Goal: Task Accomplishment & Management: Use online tool/utility

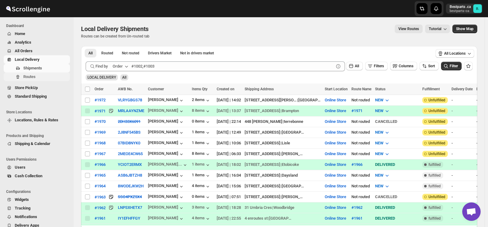
scroll to position [434, 0]
click at [29, 66] on span "Shipments" at bounding box center [32, 68] width 19 height 5
click at [89, 131] on input "Select shipment" at bounding box center [87, 132] width 5 height 5
checkbox input "true"
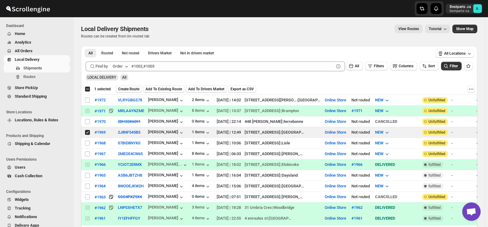
click at [121, 89] on span "Create Route" at bounding box center [128, 89] width 21 height 5
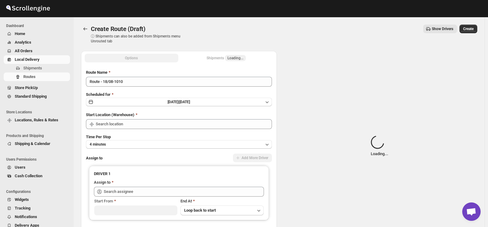
type input "Online Store"
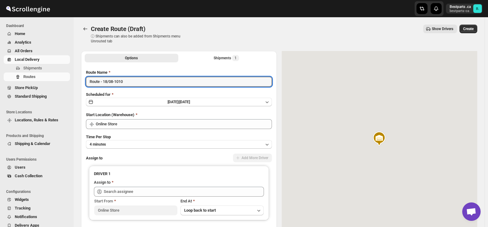
drag, startPoint x: 141, startPoint y: 83, endPoint x: 64, endPoint y: 85, distance: 76.7
click at [64, 85] on div "Skip to content Bestparts .ca bestparts-ca B. Dashboard Home Analytics All Orde…" at bounding box center [244, 145] width 488 height 290
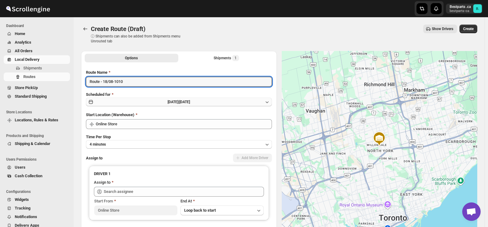
paste input "#1969"
type input "#1969"
click at [176, 101] on span "Mon Aug 18 2025 |" at bounding box center [173, 102] width 12 height 4
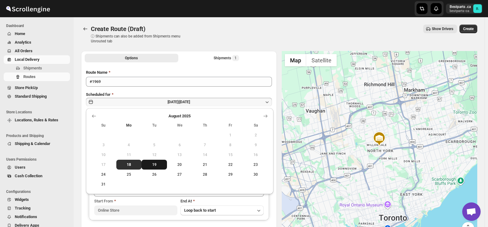
click at [152, 166] on span "19" at bounding box center [154, 164] width 21 height 5
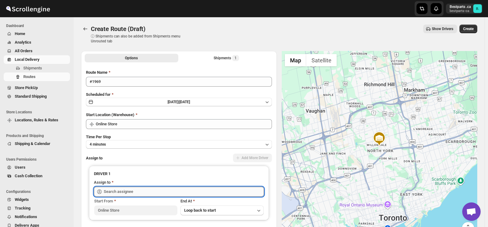
click at [128, 190] on input "text" at bounding box center [184, 192] width 160 height 10
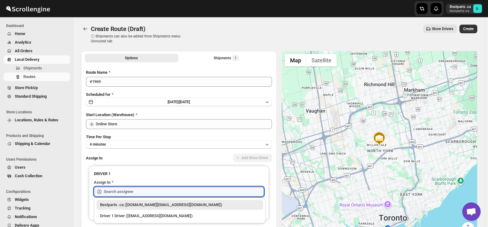
click at [133, 203] on div "Bestparts .ca (bestparts.ca@gmail.com)" at bounding box center [179, 205] width 159 height 6
type input "Bestparts .ca (bestparts.ca@gmail.com)"
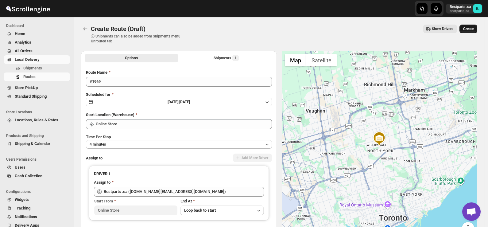
click at [470, 31] on span "Create" at bounding box center [468, 28] width 10 height 5
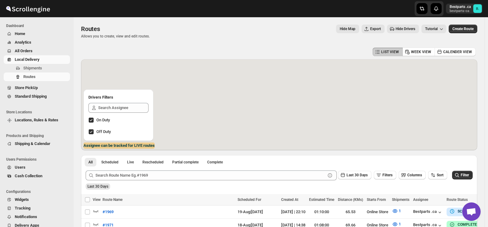
click at [470, 211] on span "Open chat" at bounding box center [471, 212] width 10 height 9
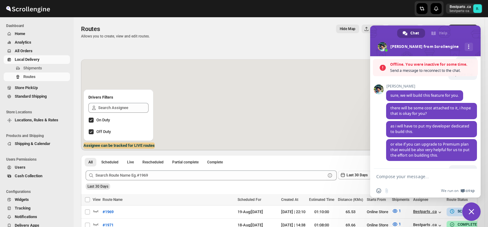
scroll to position [454, 0]
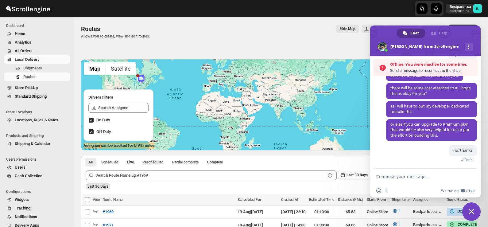
click at [421, 179] on textarea "Compose your message..." at bounding box center [419, 175] width 86 height 15
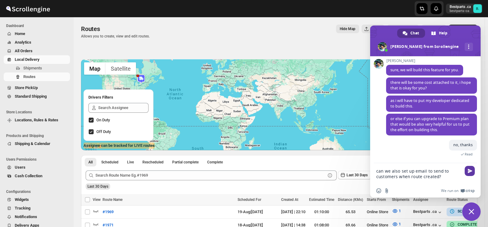
type textarea "can we also set up email to send to customers when route created?"
click at [469, 170] on span "Send" at bounding box center [470, 170] width 5 height 5
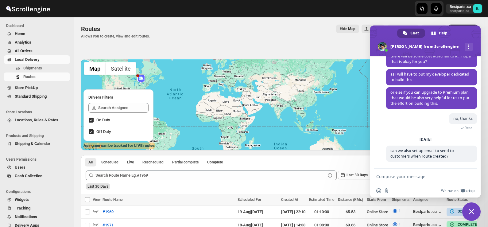
scroll to position [466, 0]
click at [183, 31] on div "Hide Map Export Hide Drivers Tutorial" at bounding box center [300, 29] width 291 height 9
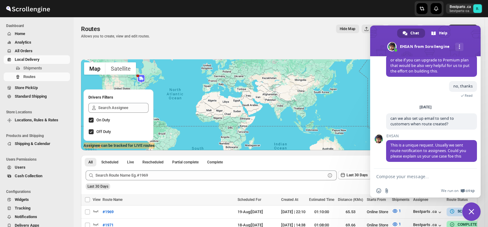
click at [408, 175] on textarea "Compose your message..." at bounding box center [419, 175] width 86 height 15
type textarea "honestl is not unique"
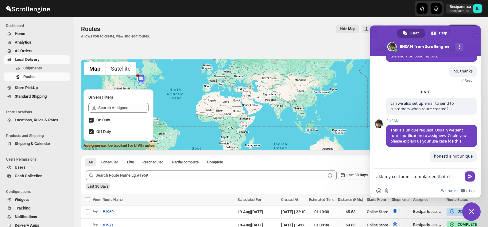
scroll to position [519, 0]
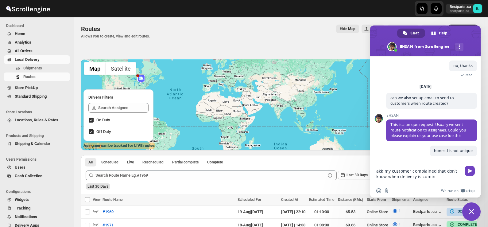
type textarea "akk my customer complained that don't know when delivery is coming"
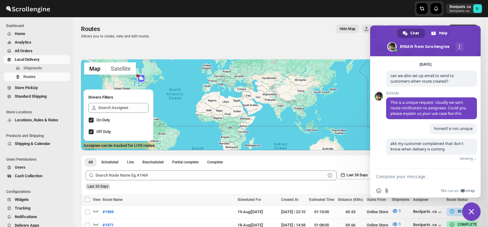
scroll to position [532, 0]
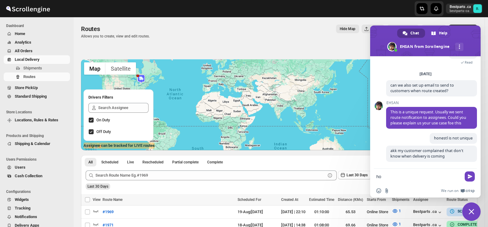
type textarea "h"
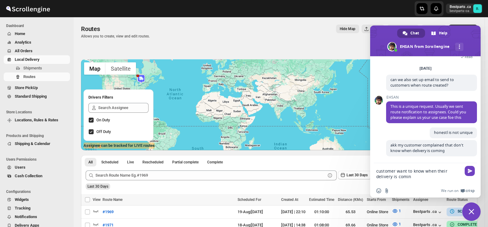
type textarea "customer want to know when their delivery is coming"
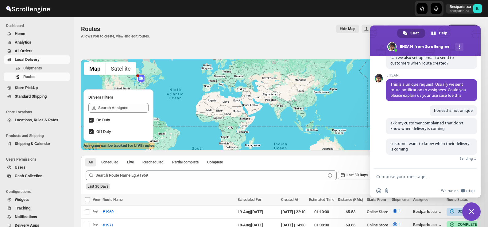
scroll to position [550, 0]
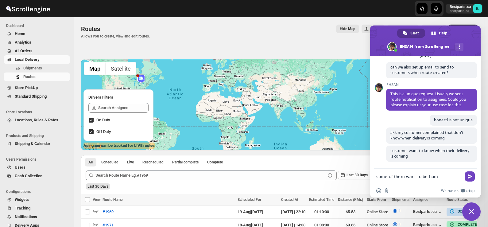
type textarea "some of them want to be home"
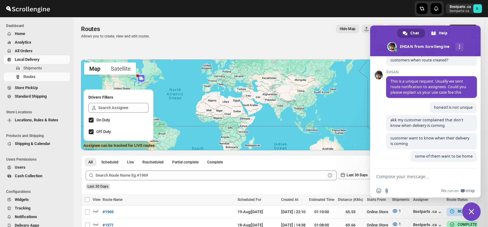
scroll to position [562, 0]
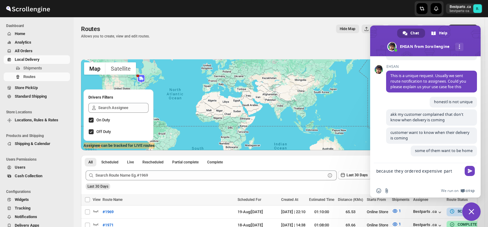
type textarea "because they ordered expensive parts"
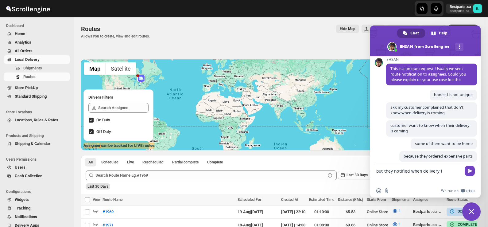
scroll to position [580, 0]
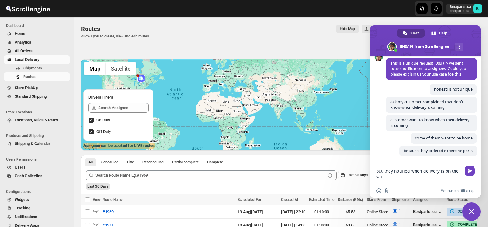
type textarea "but they notified when delivery is on the way"
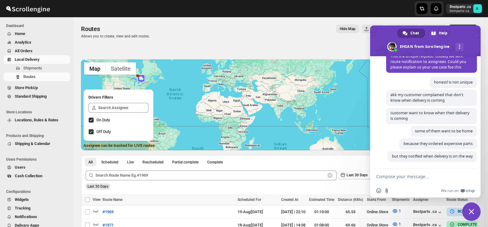
scroll to position [593, 0]
click at [412, 174] on textarea "Compose your message..." at bounding box center [419, 175] width 86 height 15
type textarea "?"
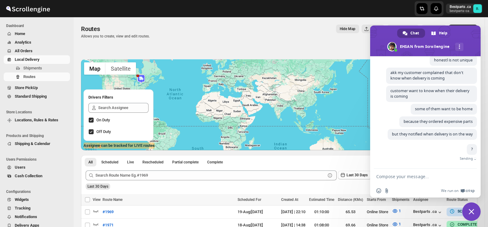
scroll to position [606, 0]
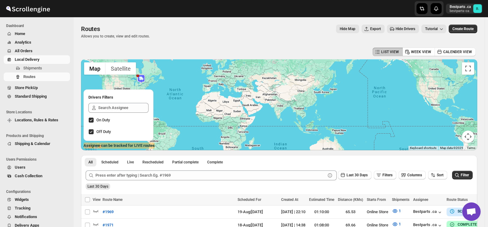
scroll to position [600, 0]
click at [469, 208] on span "Open chat" at bounding box center [471, 212] width 10 height 9
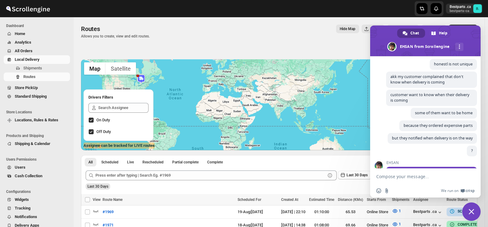
scroll to position [637, 0]
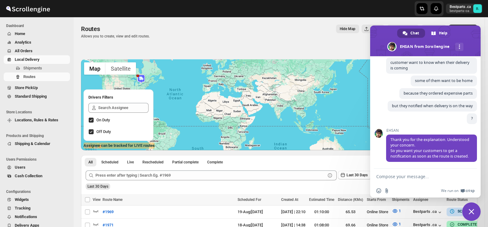
click at [400, 174] on textarea "Compose your message..." at bounding box center [419, 175] width 86 height 15
type textarea "right"
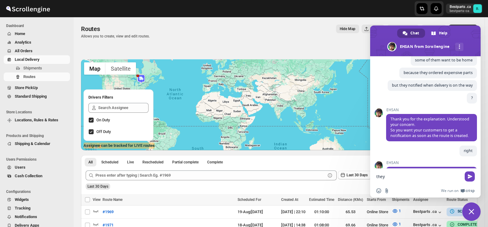
scroll to position [685, 0]
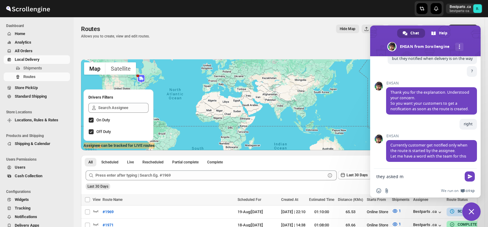
type textarea "they asked me"
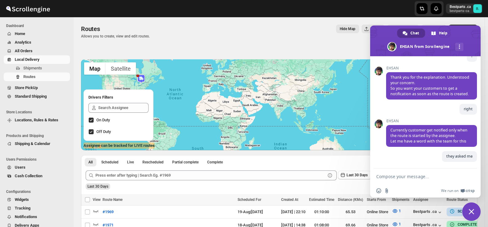
scroll to position [700, 0]
type textarea "t"
type textarea "all saying we may not be home"
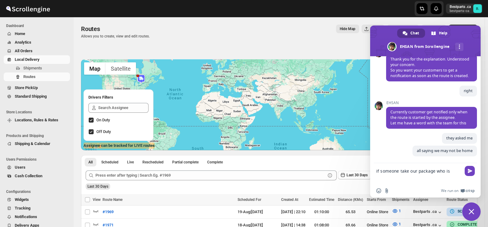
scroll to position [718, 0]
type textarea "if someone take our package who is responsible"
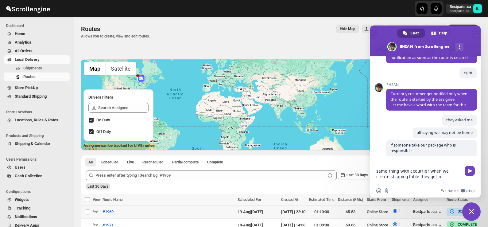
scroll to position [740, 0]
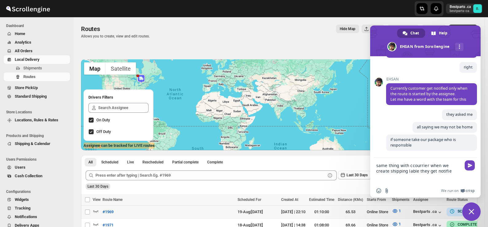
type textarea "same thing with ccourrier when we create shipping lable they get notified"
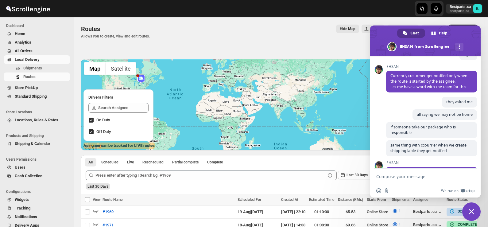
scroll to position [786, 0]
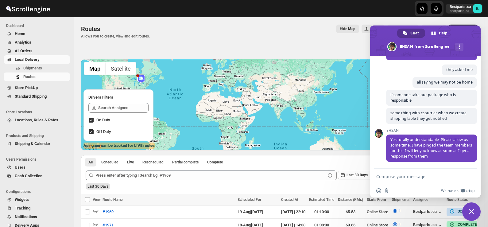
click at [401, 175] on textarea "Compose your message..." at bounding box center [419, 175] width 86 height 15
type textarea "Thanks"
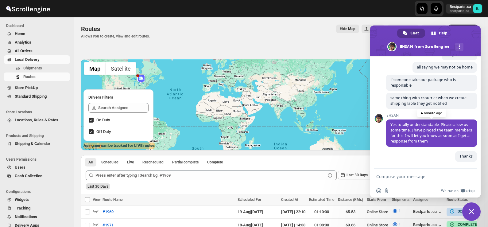
scroll to position [801, 0]
